Goal: Transaction & Acquisition: Purchase product/service

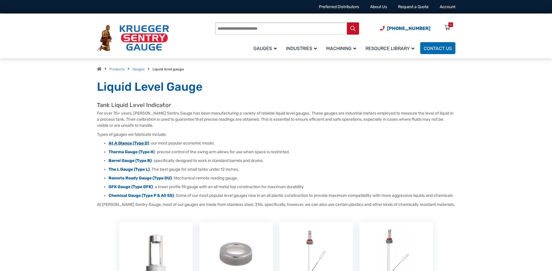
click at [130, 144] on strong "At A Glance (Type D)" at bounding box center [129, 143] width 40 height 5
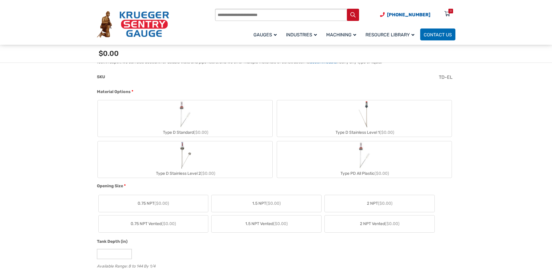
scroll to position [204, 0]
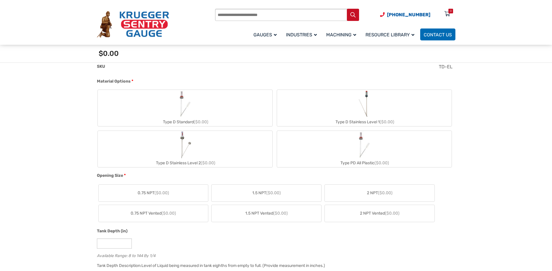
click at [198, 113] on img "Type D Standard" at bounding box center [185, 104] width 28 height 28
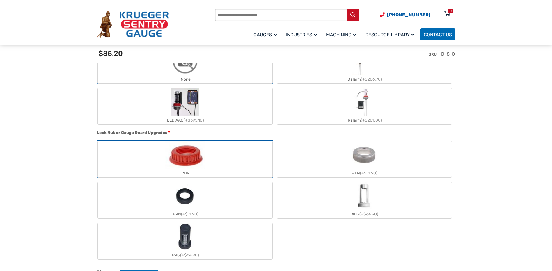
scroll to position [582, 0]
